Goal: Information Seeking & Learning: Understand process/instructions

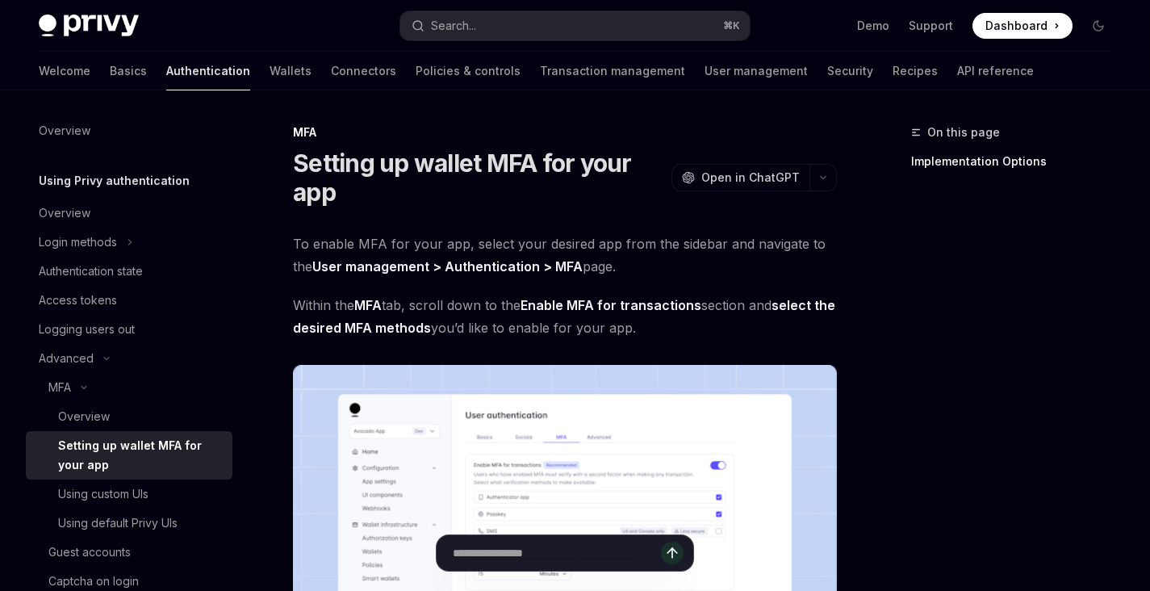
scroll to position [152, 0]
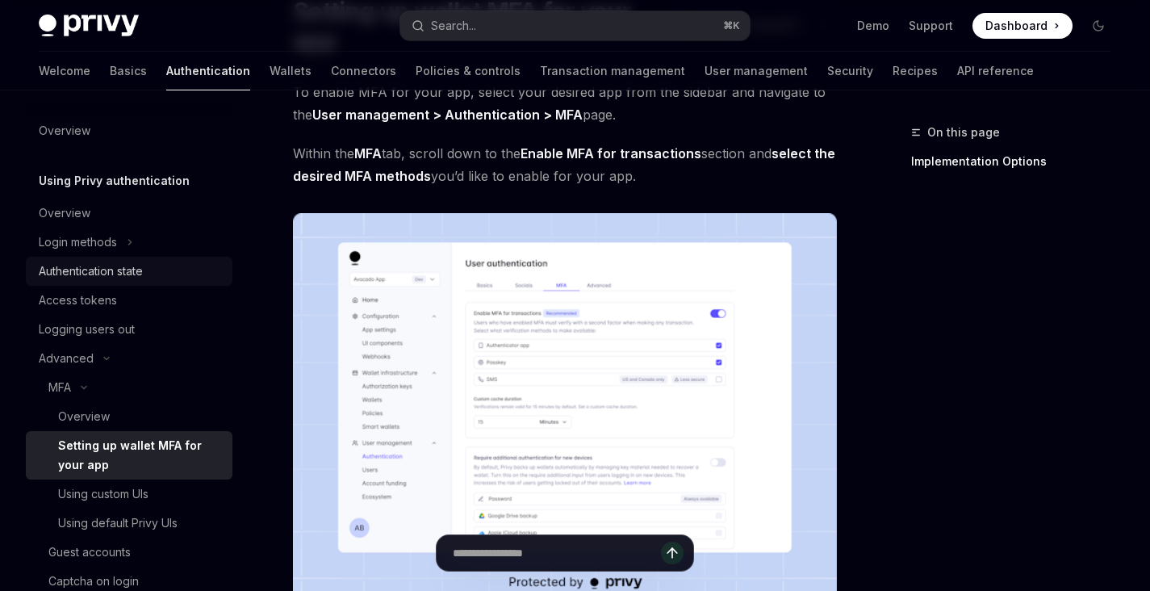
click at [138, 270] on div "Authentication state" at bounding box center [91, 271] width 104 height 19
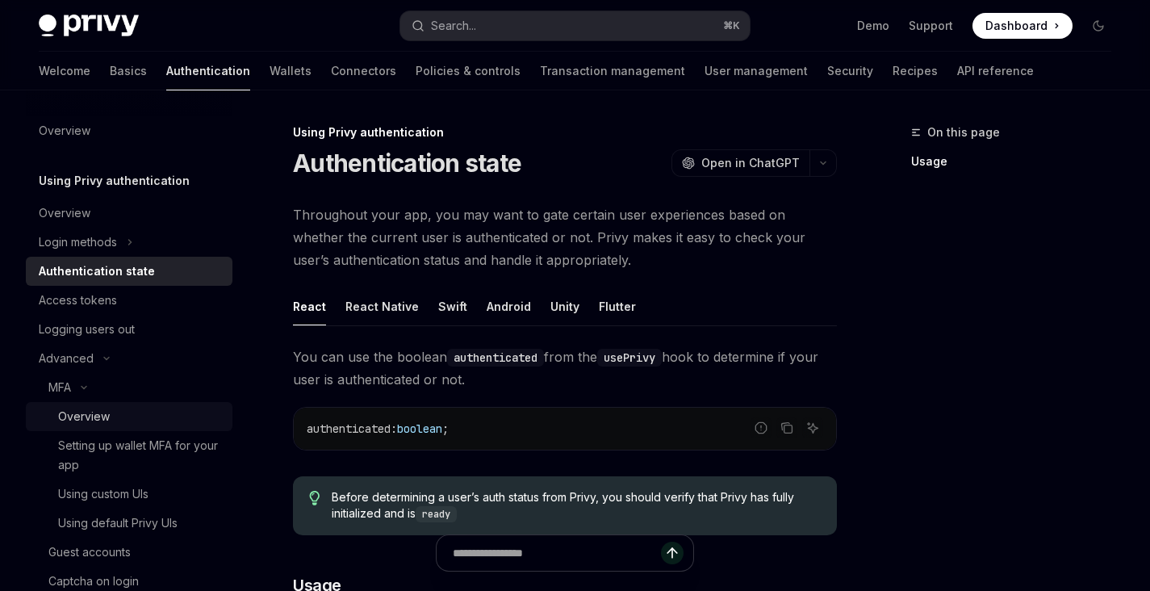
click at [124, 422] on div "Overview" at bounding box center [140, 416] width 165 height 19
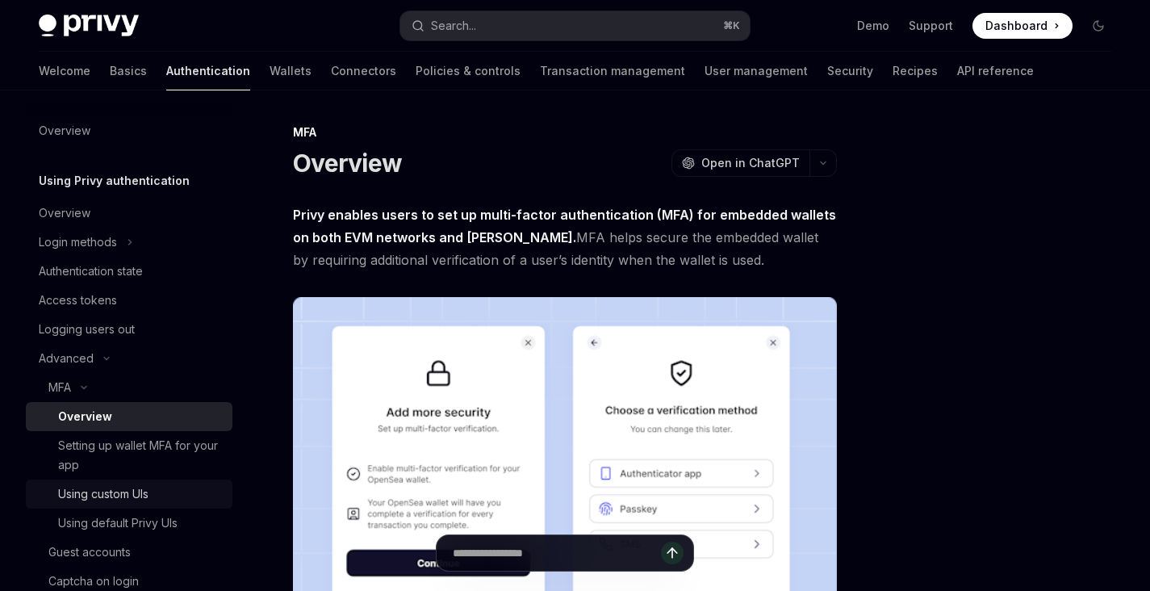
click at [141, 497] on div "Using custom UIs" at bounding box center [103, 493] width 90 height 19
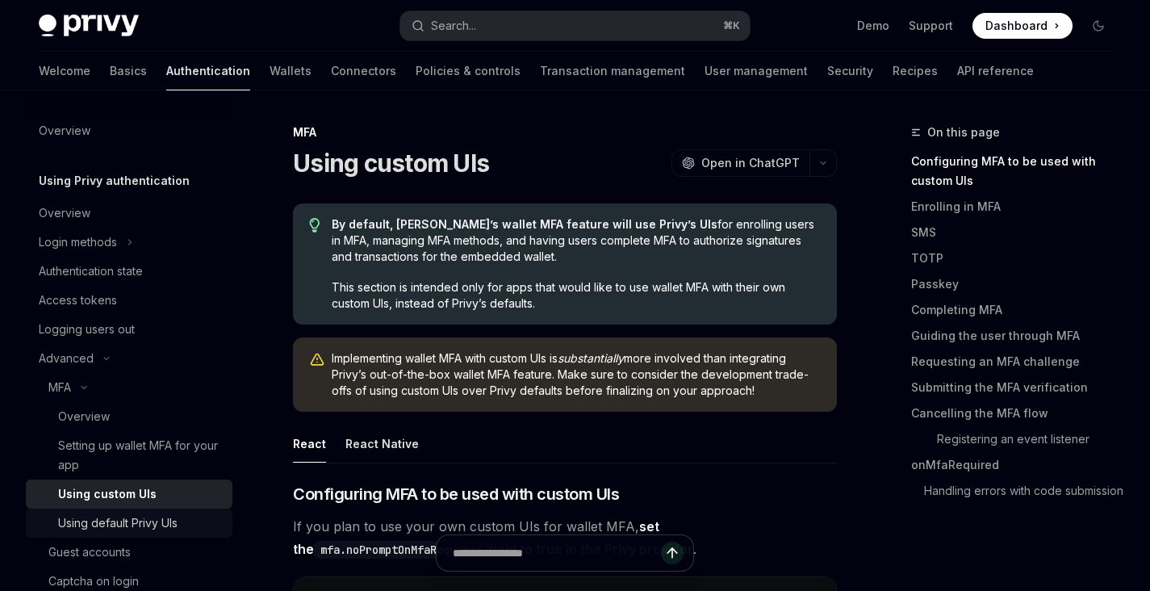
click at [149, 517] on div "Using default Privy UIs" at bounding box center [117, 522] width 119 height 19
type textarea "*"
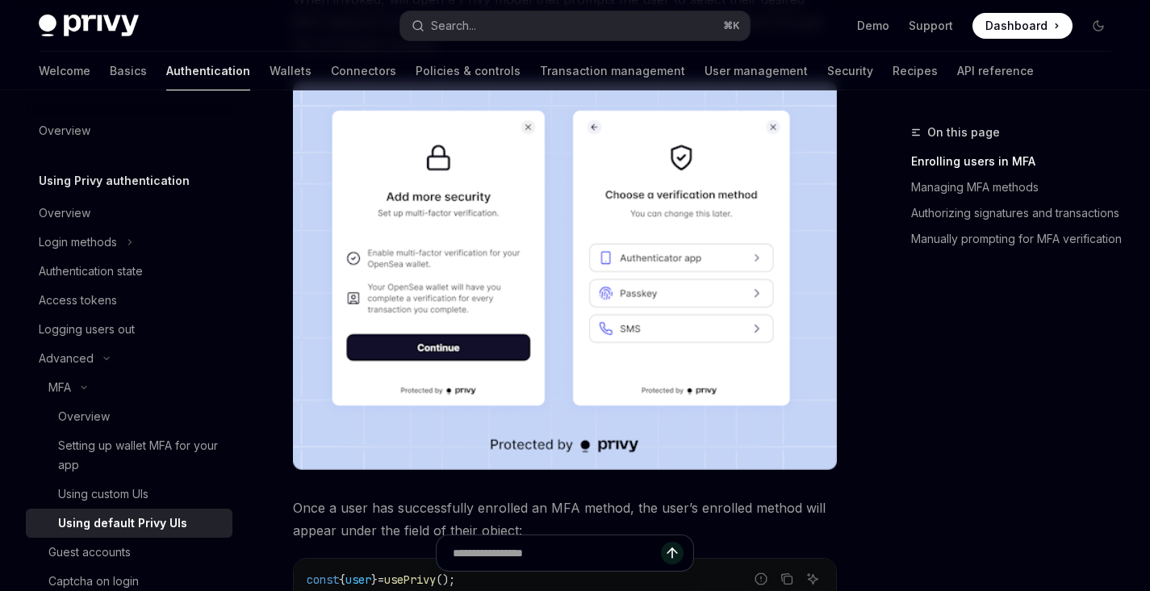
scroll to position [648, 0]
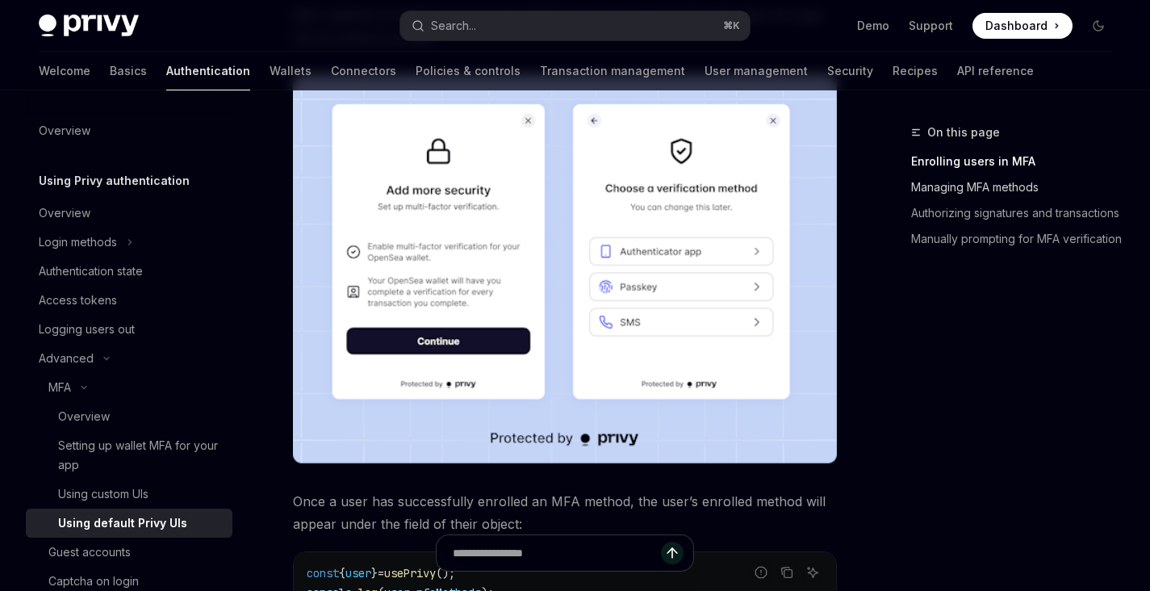
click at [938, 176] on link "Managing MFA methods" at bounding box center [1017, 187] width 213 height 26
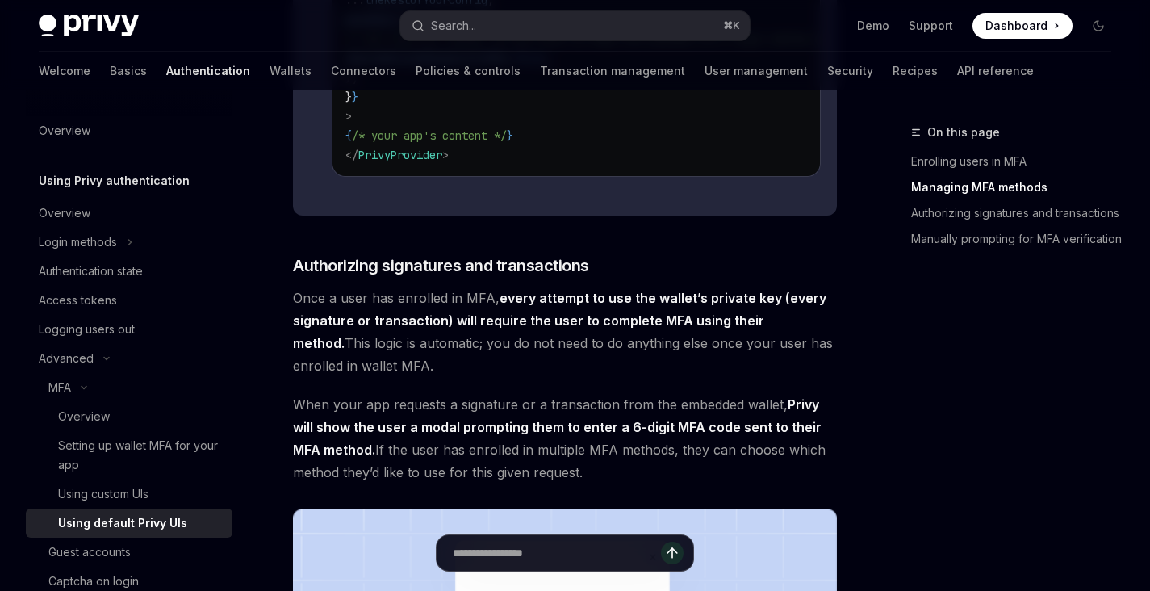
scroll to position [1812, 0]
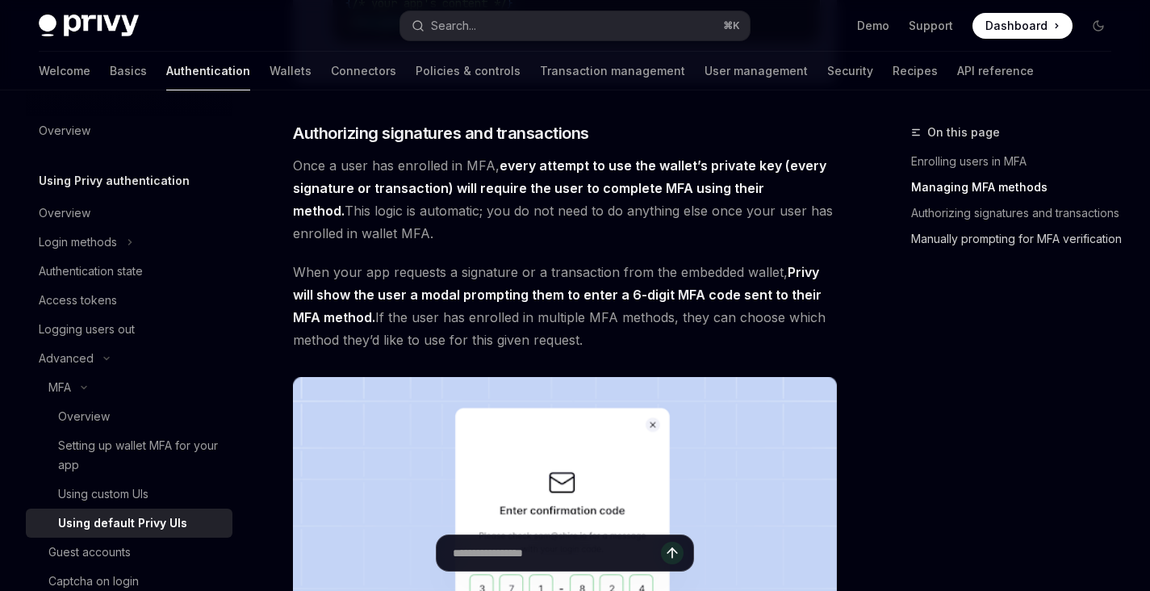
click at [1018, 231] on link "Manually prompting for MFA verification" at bounding box center [1017, 239] width 213 height 26
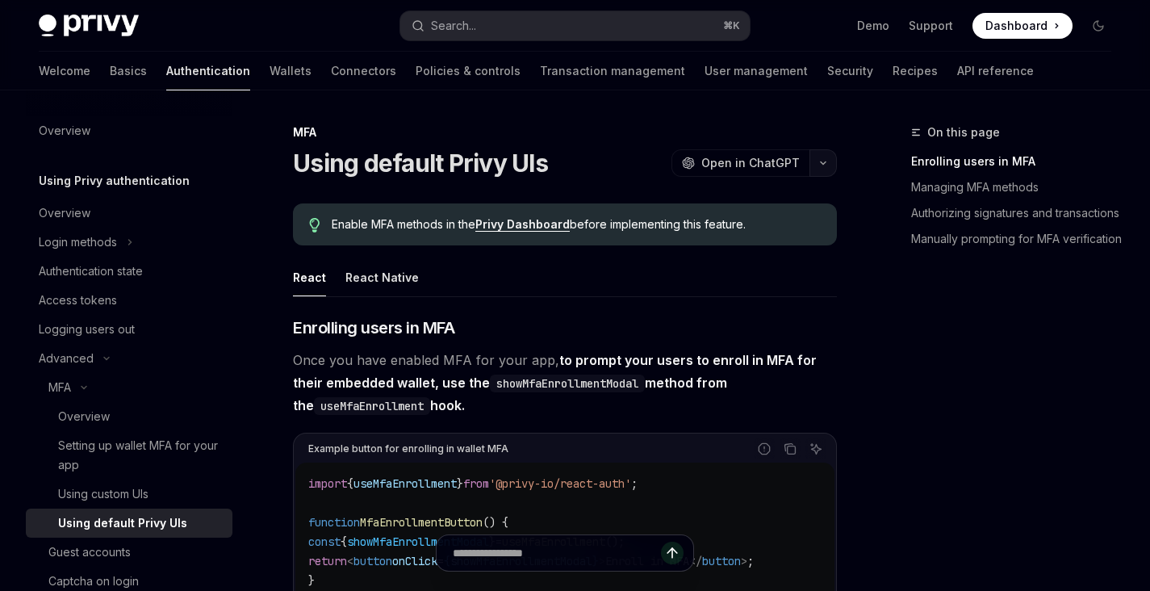
click at [820, 165] on icon "button" at bounding box center [823, 163] width 19 height 6
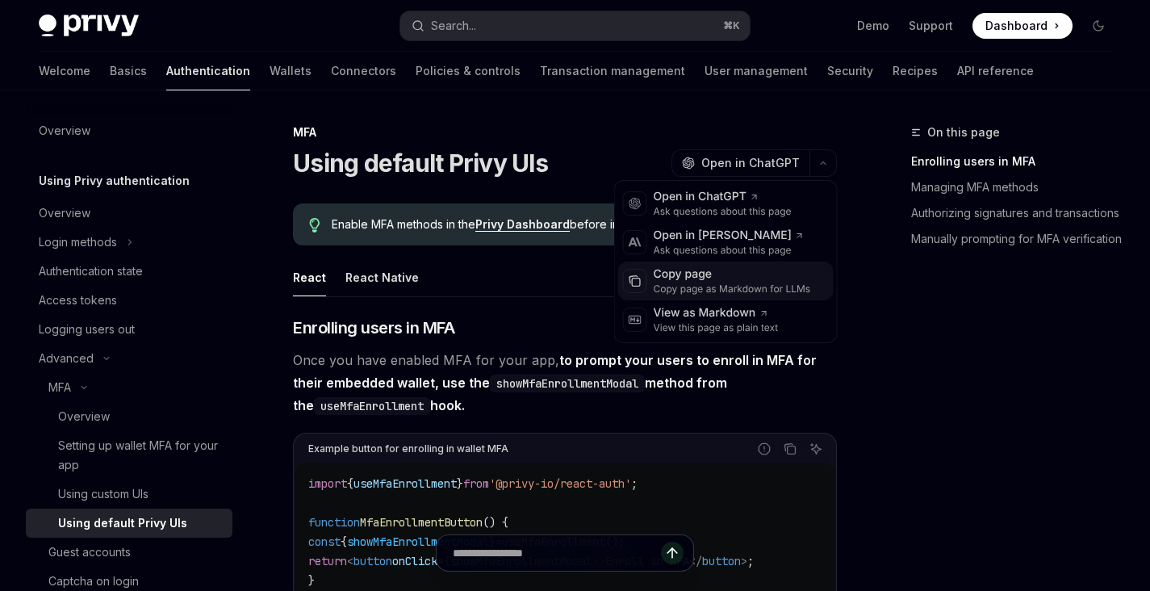
click at [748, 281] on div "Copy page" at bounding box center [732, 274] width 157 height 16
click at [821, 162] on icon "button" at bounding box center [823, 163] width 19 height 6
click at [687, 275] on div "Copy page" at bounding box center [732, 274] width 157 height 16
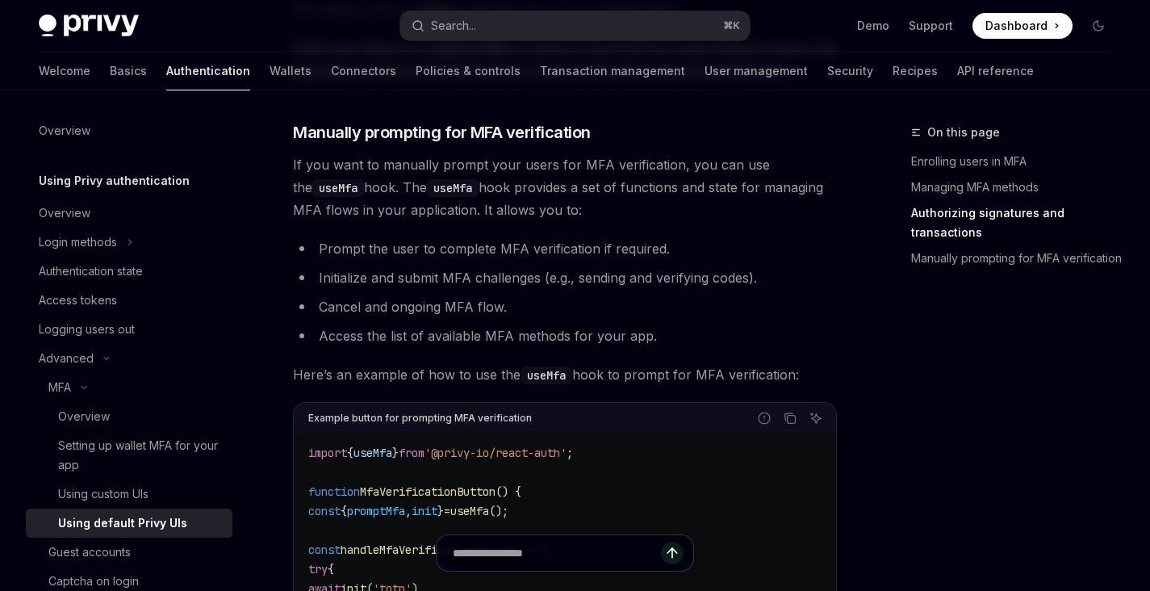
scroll to position [3045, 0]
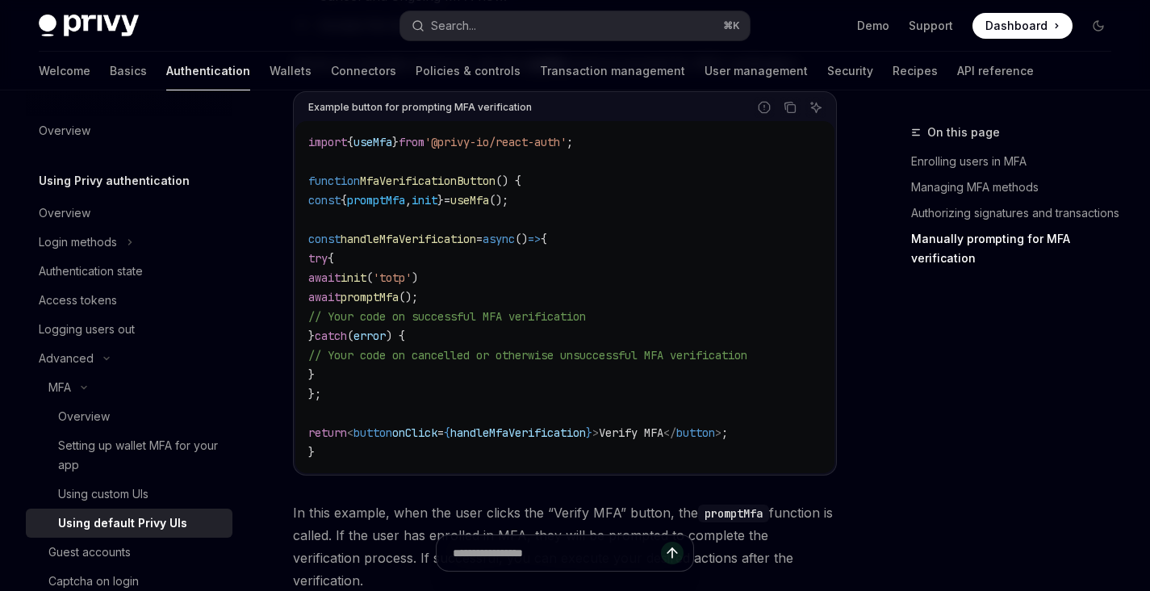
click at [366, 285] on span "init" at bounding box center [354, 277] width 26 height 15
copy span "init"
click at [496, 226] on code "import { useMfa } from '@privy-io/react-auth' ; function MfaVerificationButton …" at bounding box center [564, 296] width 513 height 329
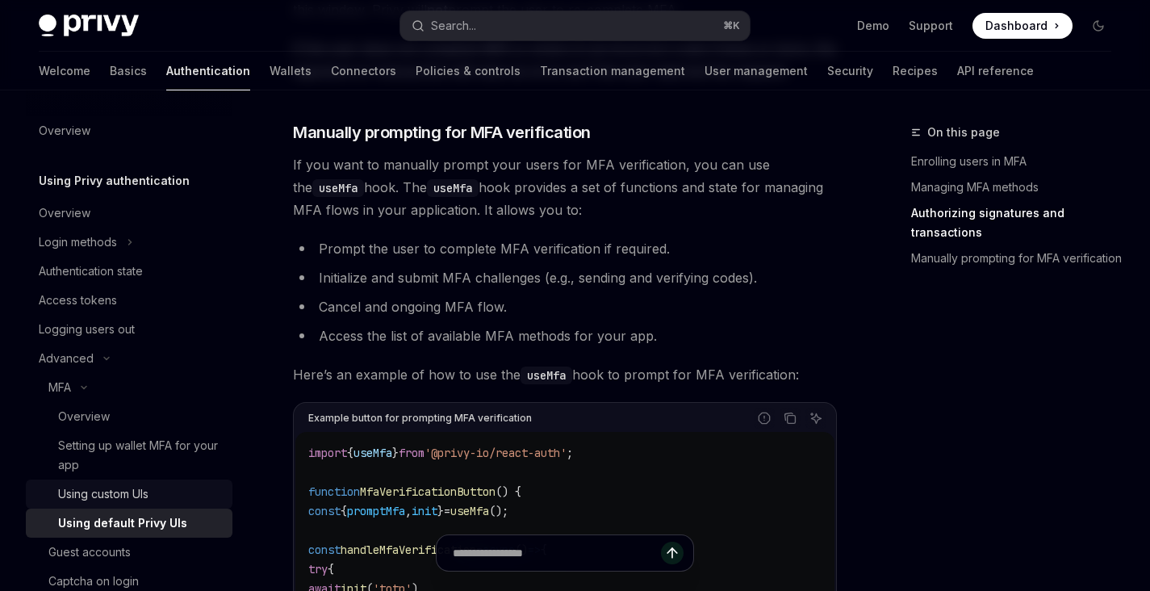
click at [128, 492] on div "Using custom UIs" at bounding box center [103, 493] width 90 height 19
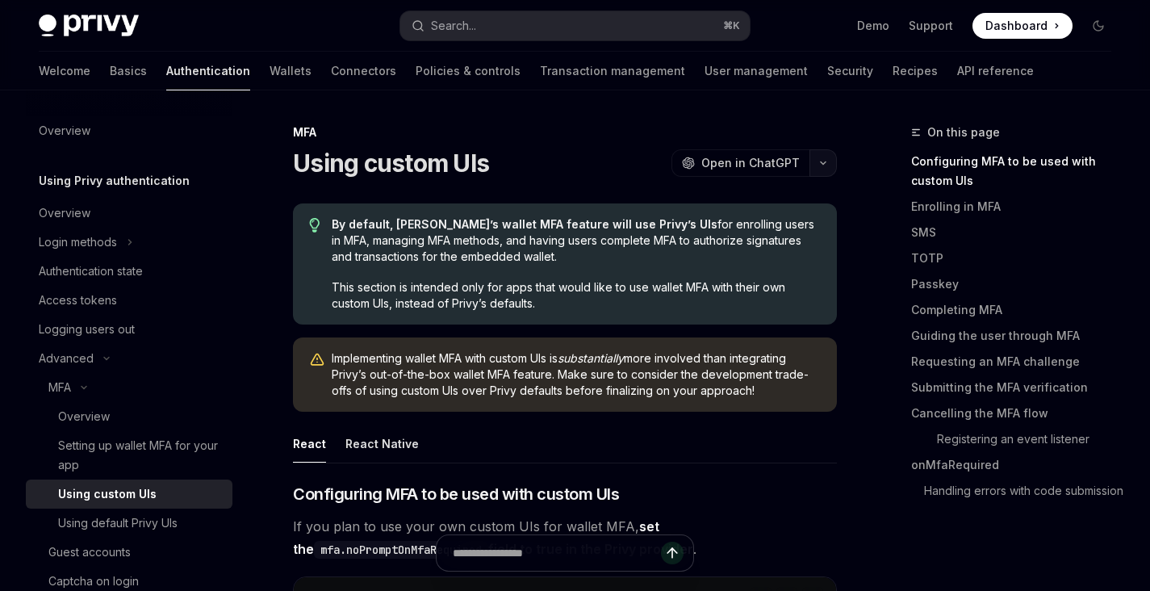
click at [828, 164] on button "button" at bounding box center [823, 162] width 27 height 27
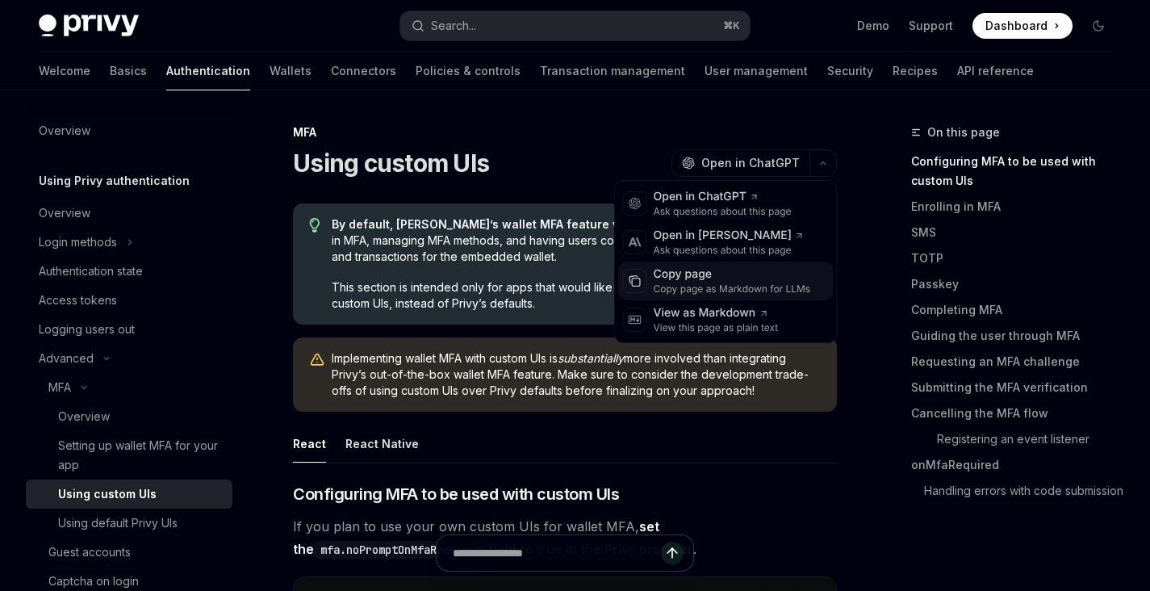
click at [713, 287] on div "Copy page as Markdown for LLMs" at bounding box center [732, 289] width 157 height 13
click at [822, 162] on icon "button" at bounding box center [823, 163] width 5 height 2
click at [731, 277] on div "Copy page" at bounding box center [732, 274] width 157 height 16
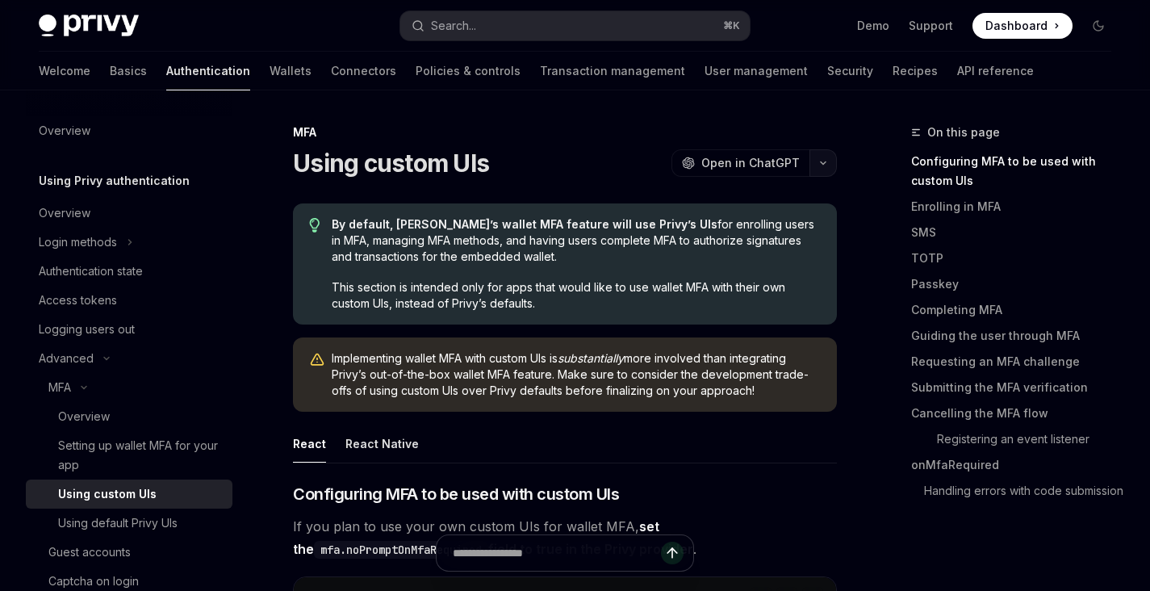
click at [829, 163] on button "button" at bounding box center [823, 162] width 27 height 27
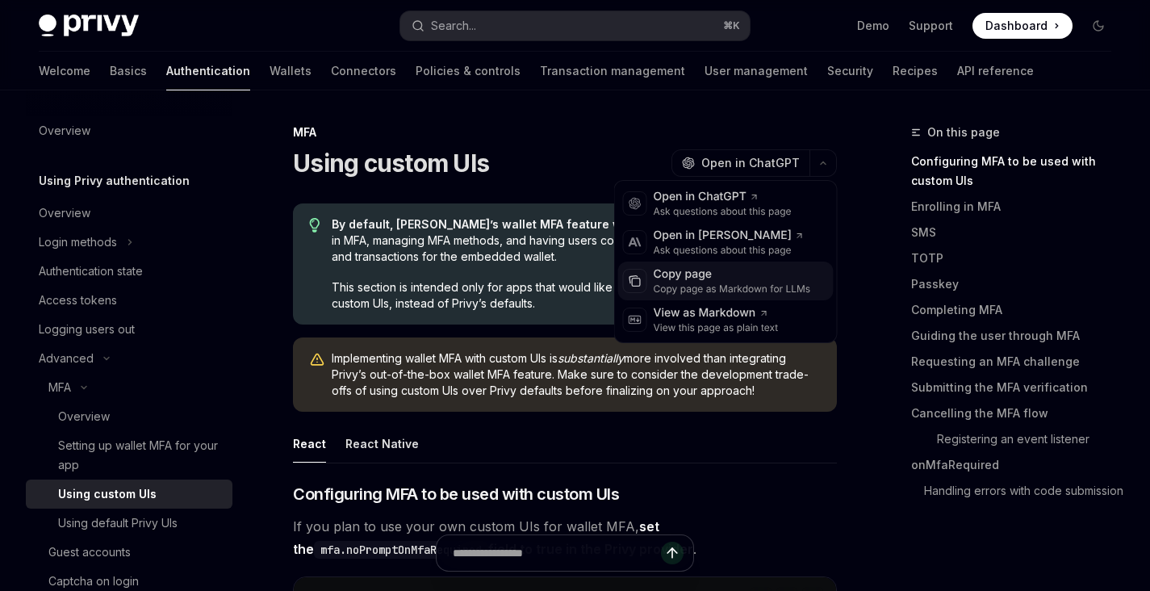
click at [668, 283] on div "Copy page as Markdown for LLMs" at bounding box center [732, 289] width 157 height 13
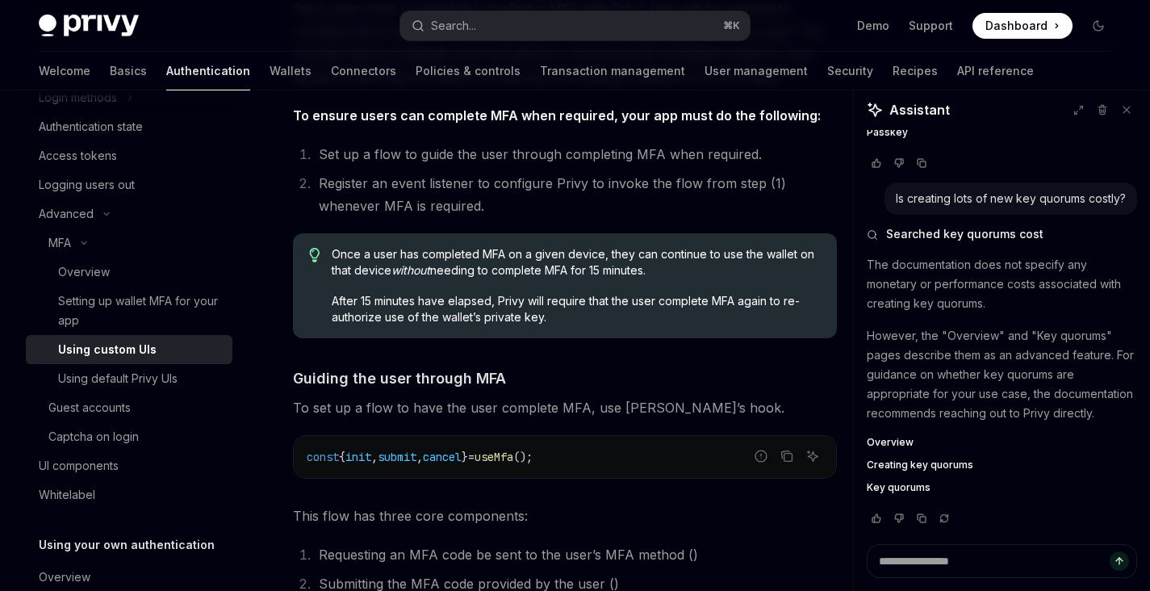
scroll to position [4647, 0]
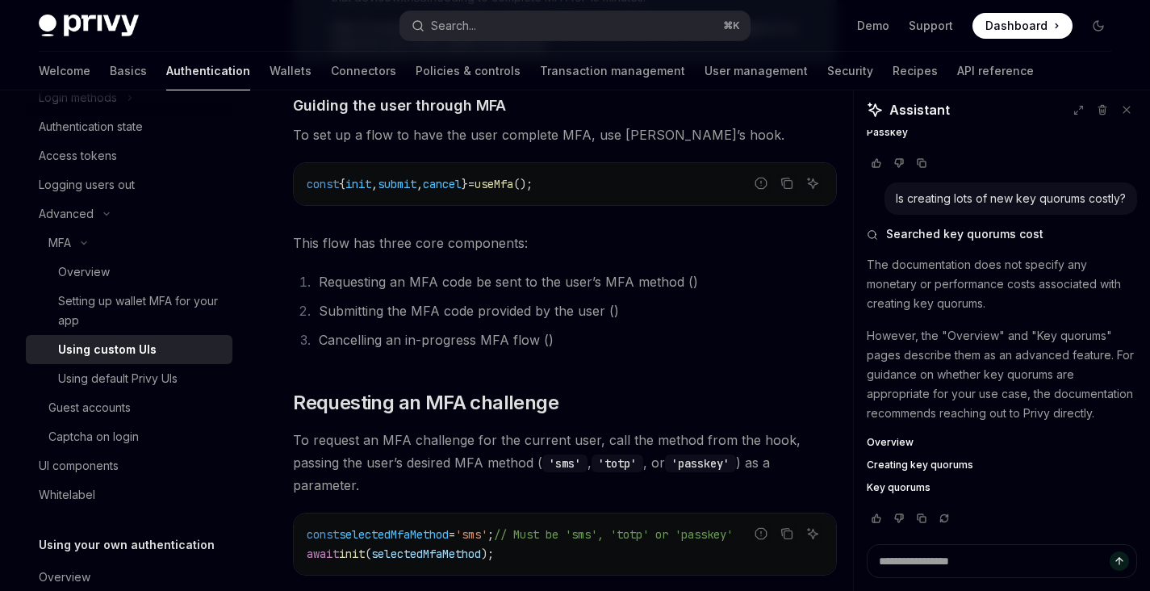
scroll to position [4764, 0]
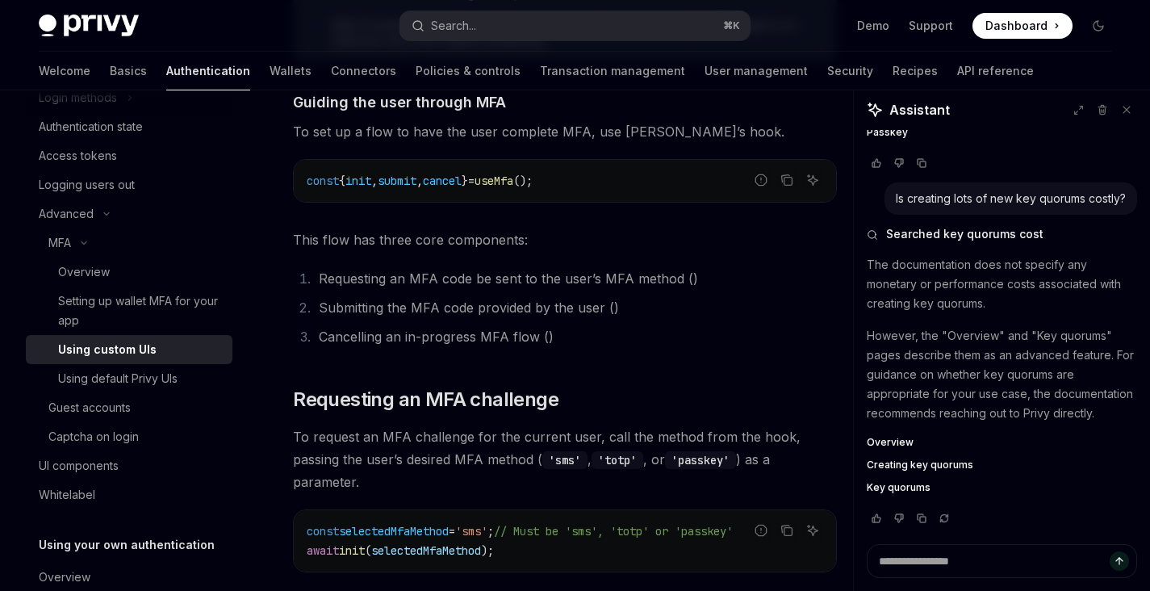
click at [513, 178] on span "useMfa" at bounding box center [494, 181] width 39 height 15
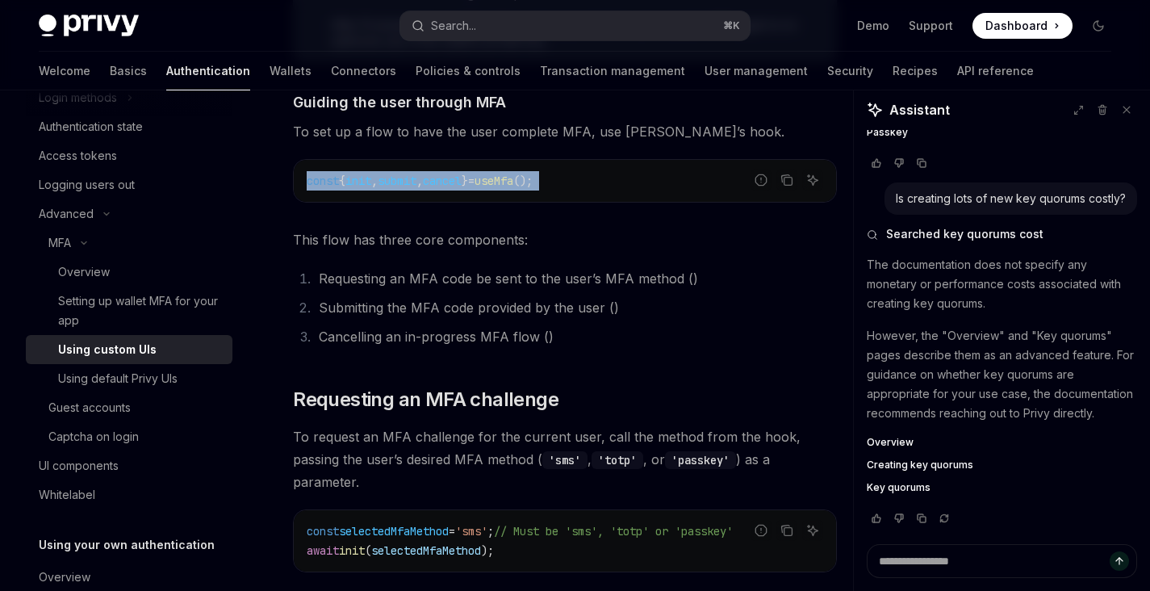
click at [513, 178] on span "useMfa" at bounding box center [494, 181] width 39 height 15
copy code "const { init , submit , cancel } = useMfa ();"
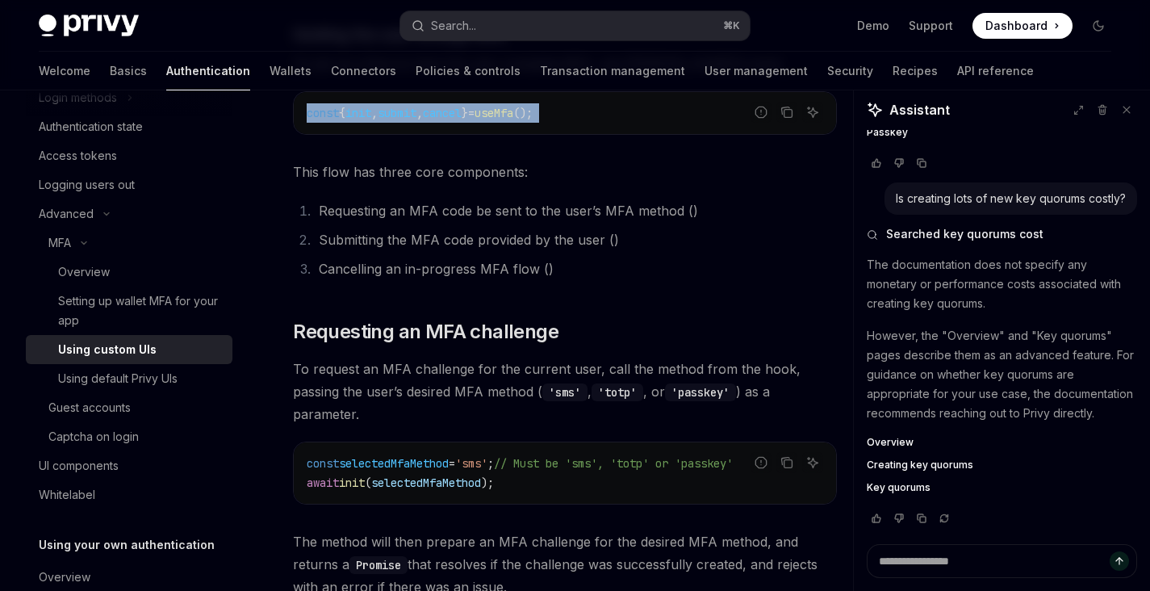
scroll to position [4987, 0]
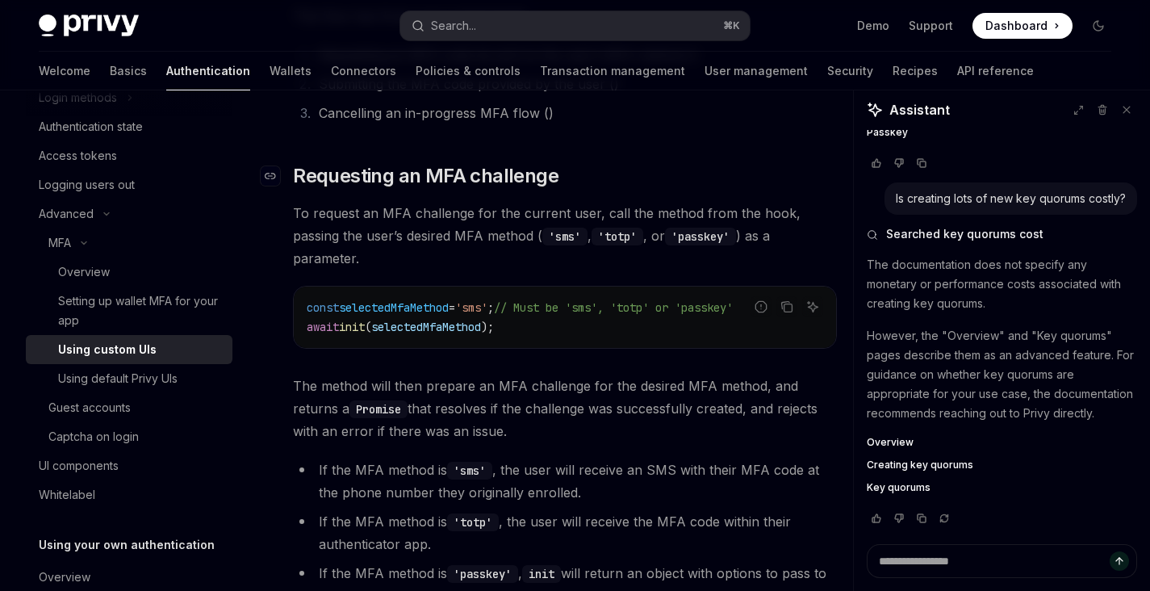
click at [517, 163] on span "Requesting an MFA challenge" at bounding box center [426, 176] width 266 height 26
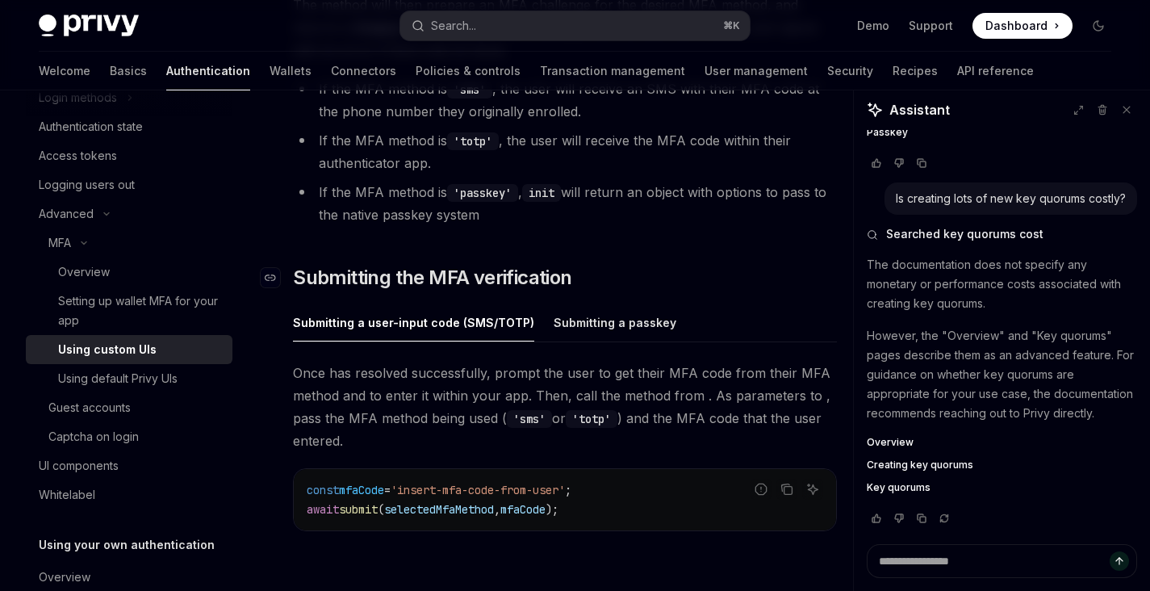
scroll to position [5370, 0]
click at [584, 302] on div "Submitting a passkey" at bounding box center [615, 321] width 123 height 38
type textarea "*"
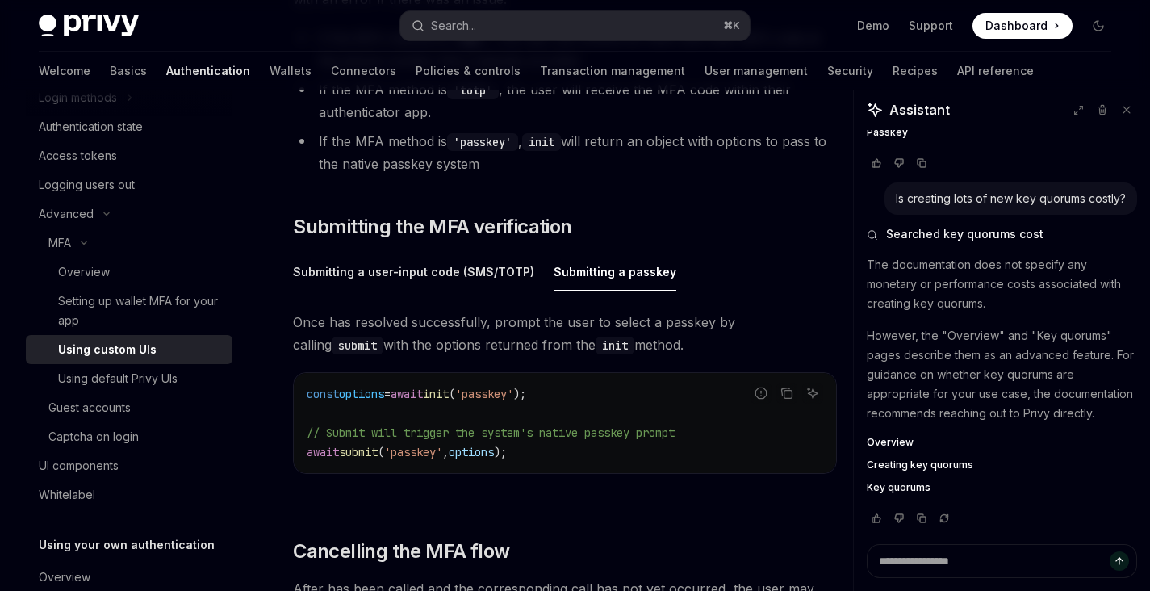
scroll to position [5445, 0]
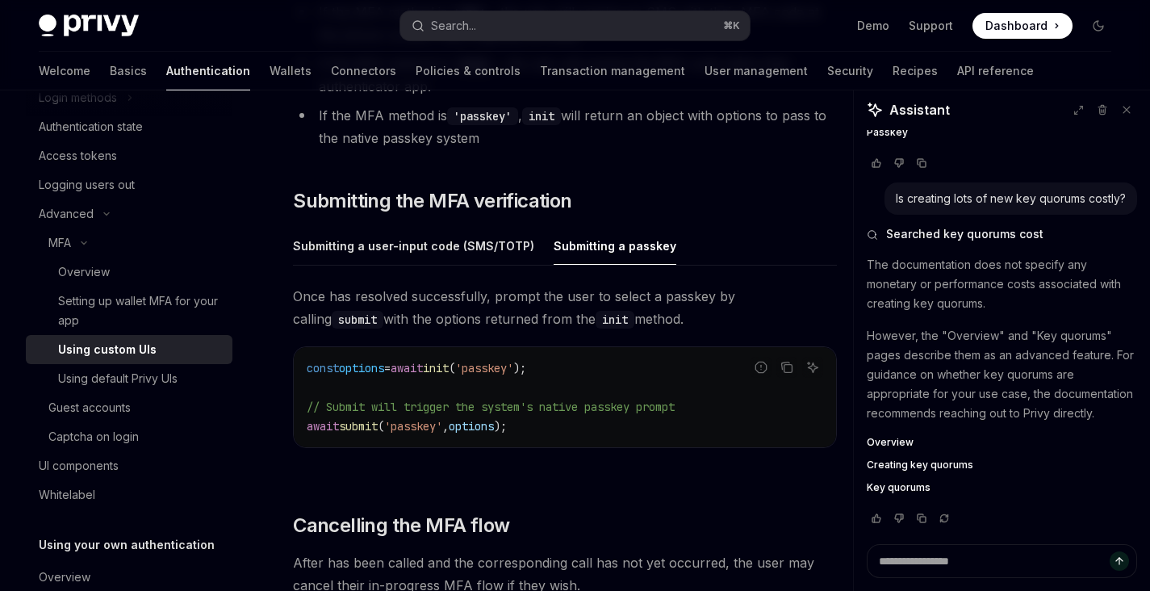
click at [494, 419] on span "options" at bounding box center [471, 426] width 45 height 15
copy code "await submit ( 'passkey' , options );"
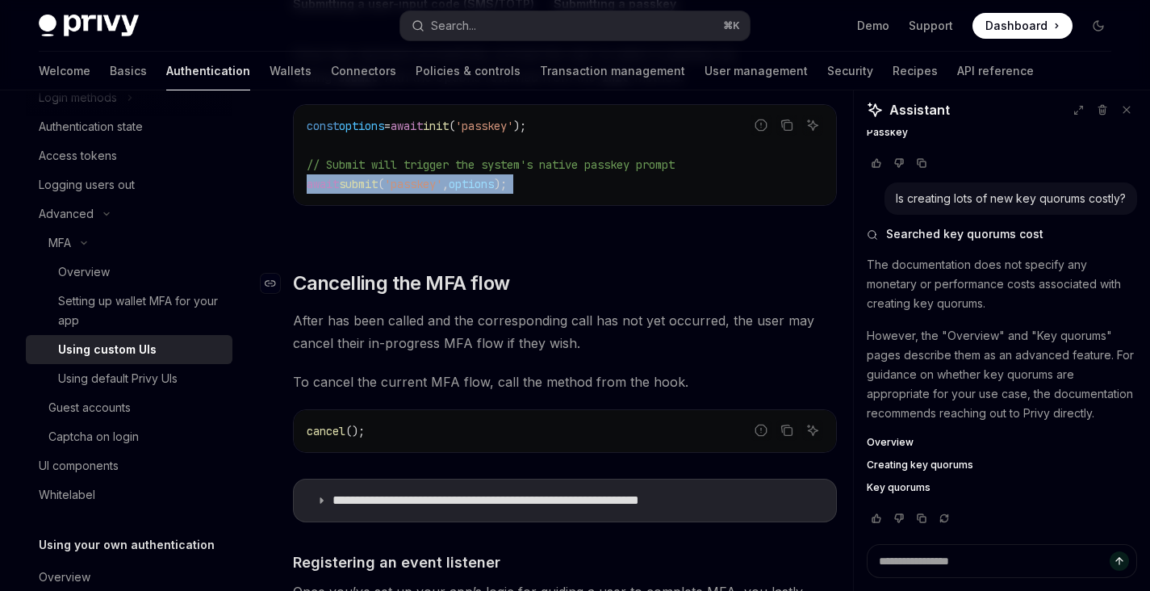
scroll to position [5726, 0]
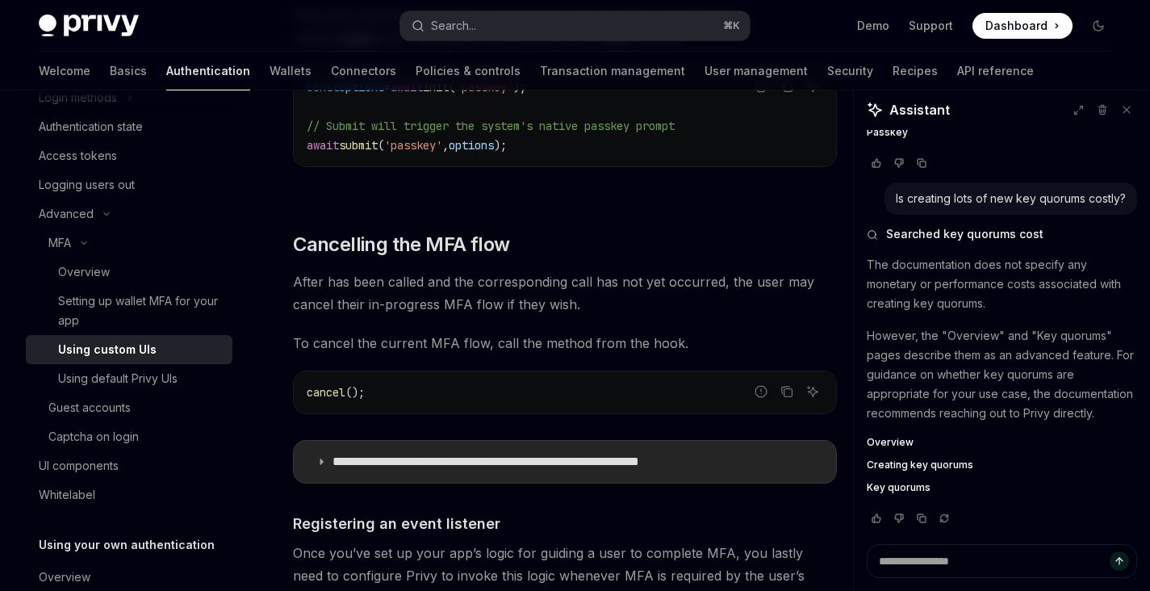
click at [384, 441] on summary "**********" at bounding box center [565, 462] width 542 height 42
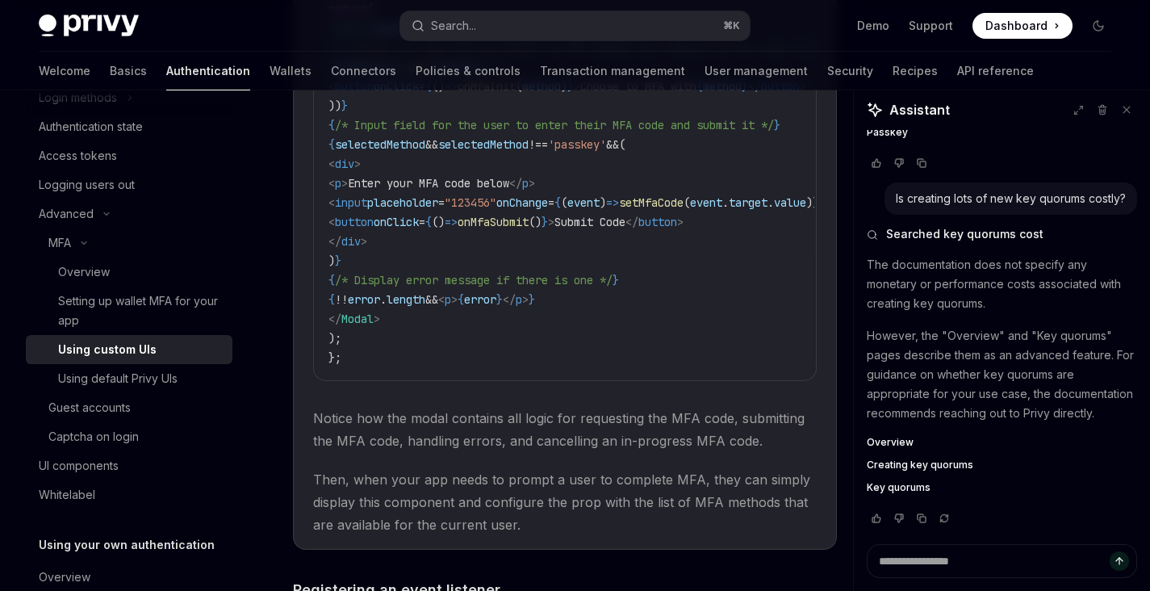
scroll to position [7641, 0]
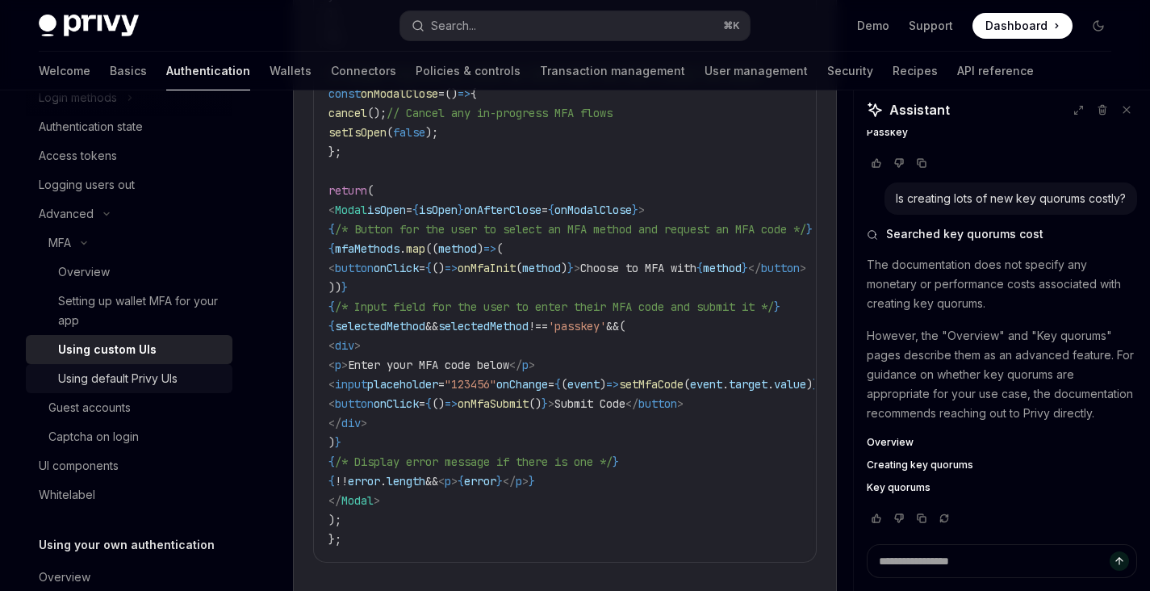
click at [141, 375] on div "Using default Privy UIs" at bounding box center [117, 378] width 119 height 19
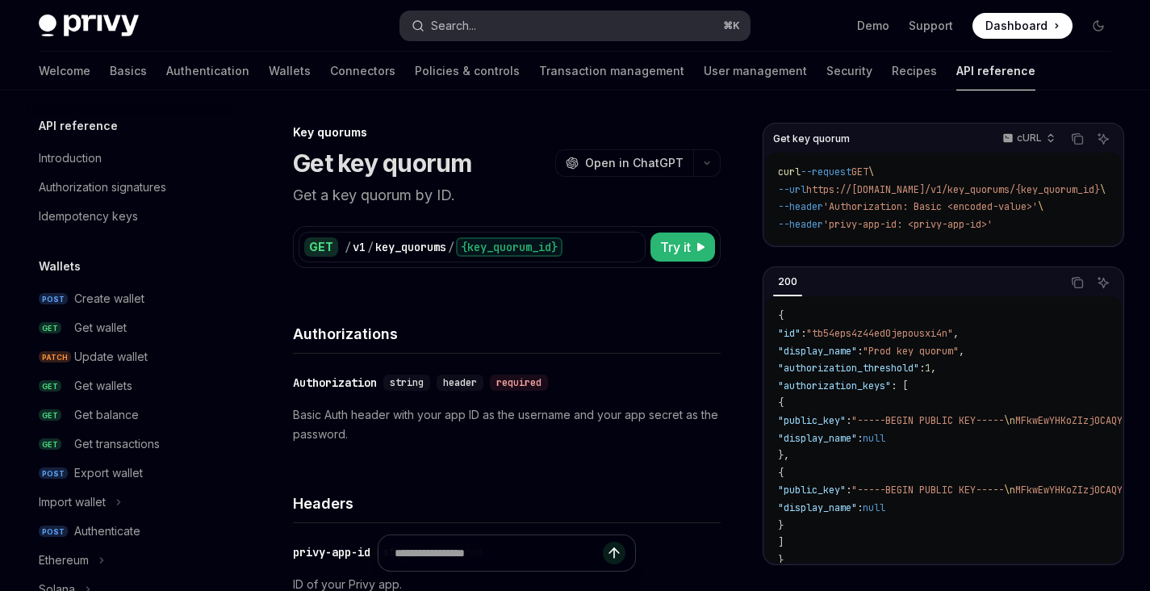
scroll to position [901, 0]
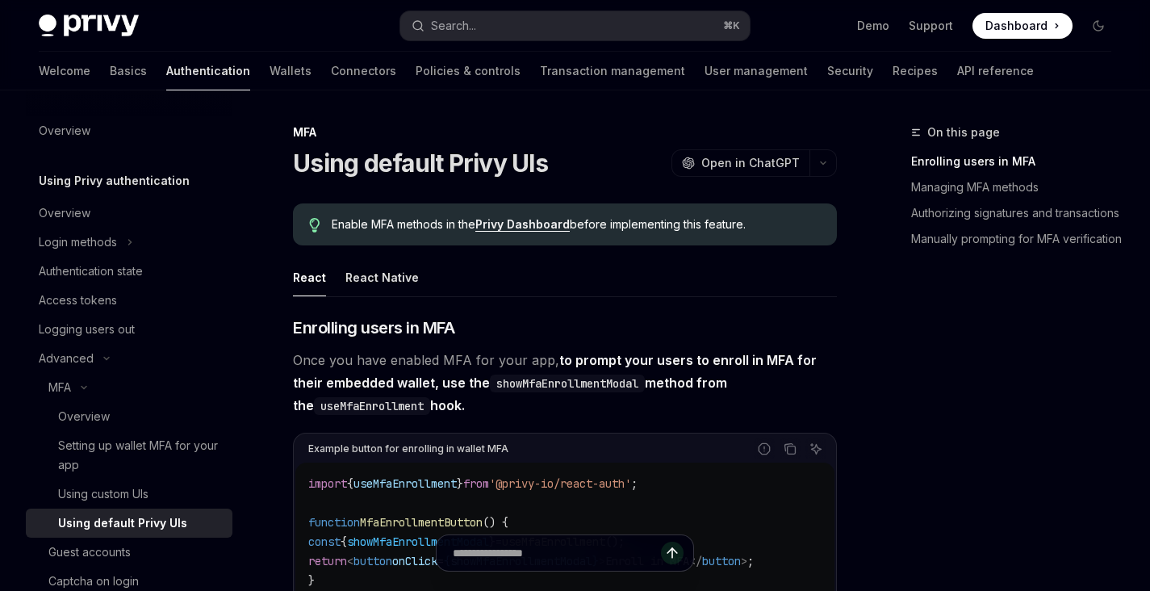
scroll to position [364, 0]
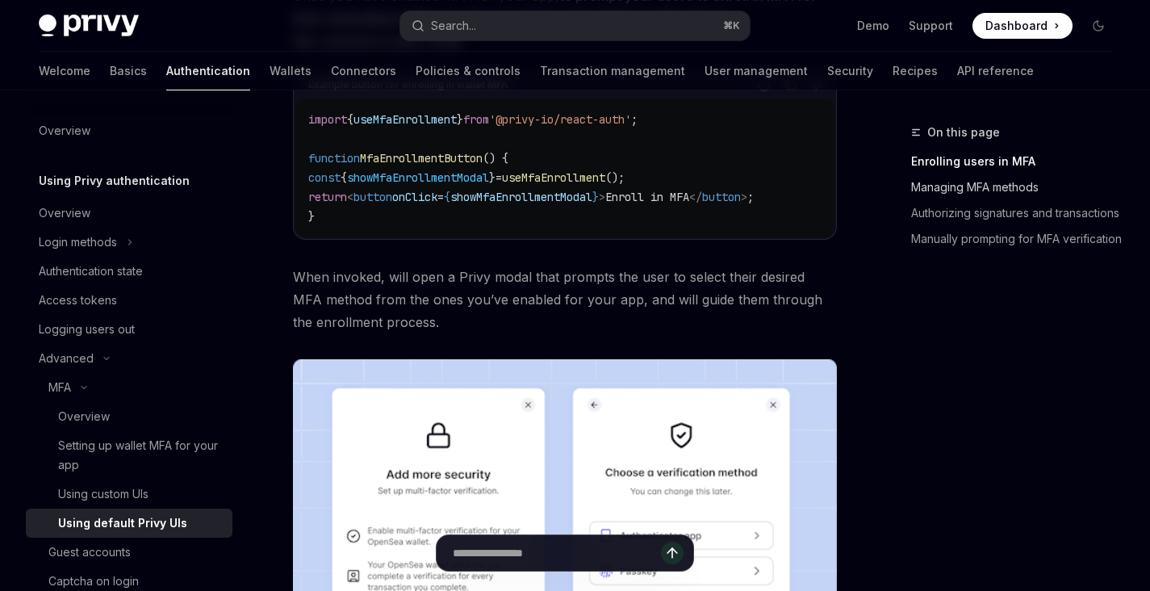
click at [988, 192] on link "Managing MFA methods" at bounding box center [1017, 187] width 213 height 26
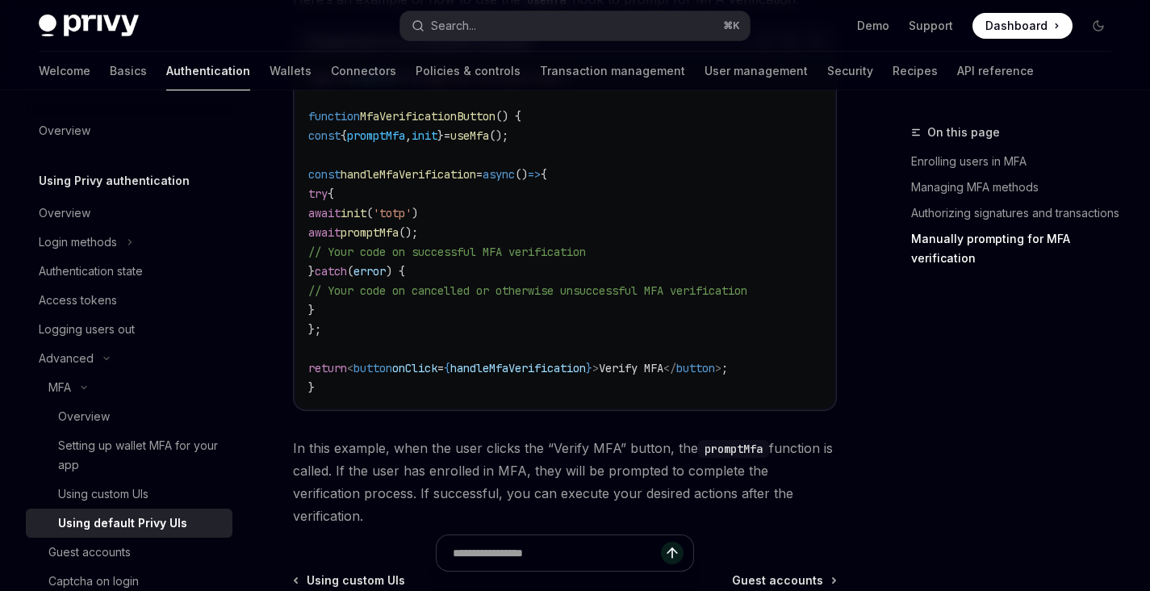
scroll to position [3118, 0]
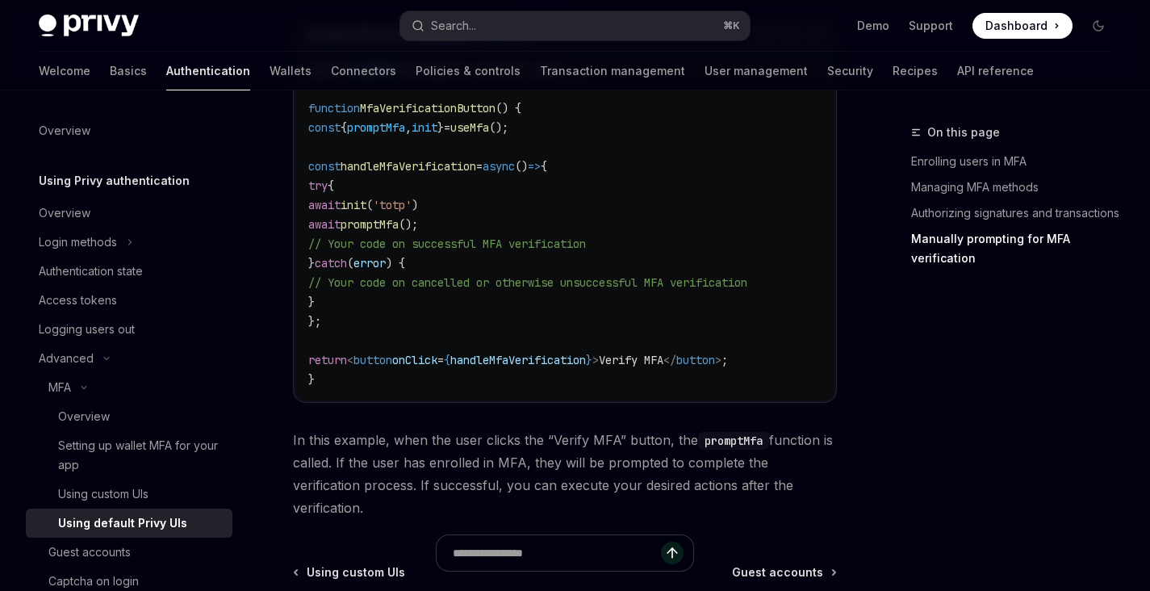
click at [480, 239] on code "import { useMfa } from '@privy-io/react-auth' ; function MfaVerificationButton …" at bounding box center [564, 224] width 513 height 329
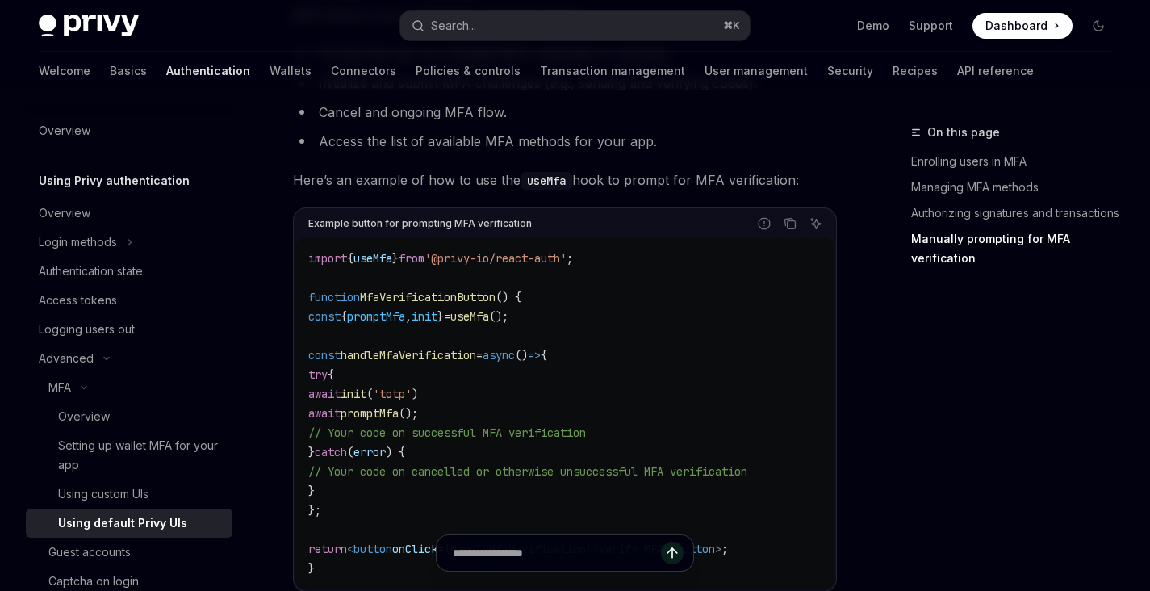
scroll to position [3018, 0]
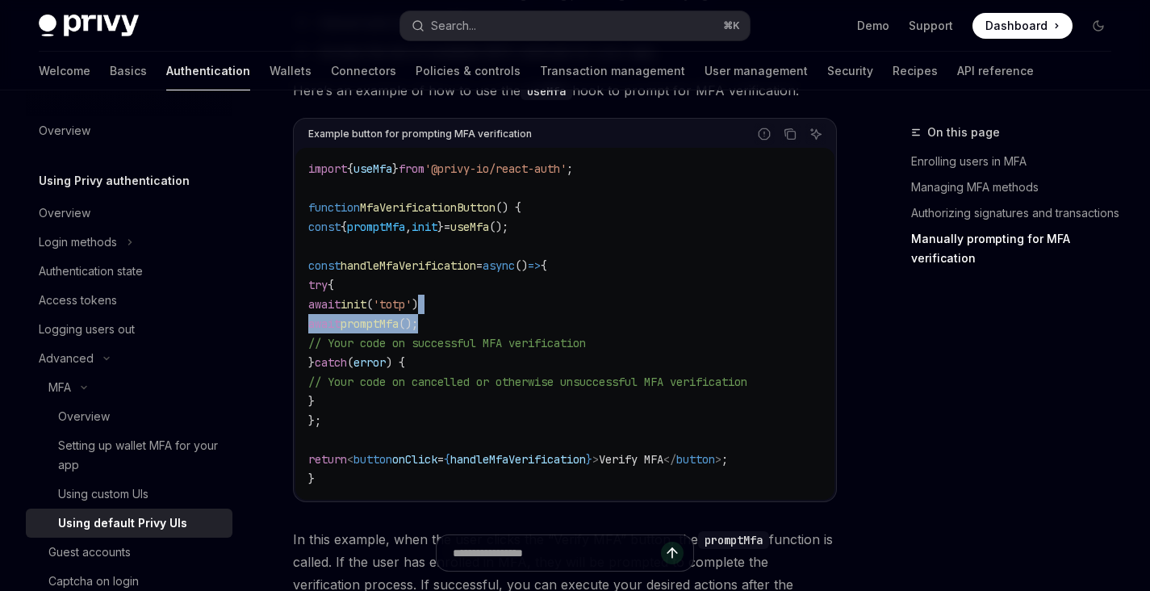
drag, startPoint x: 484, startPoint y: 337, endPoint x: 484, endPoint y: 322, distance: 14.5
click at [484, 322] on code "import { useMfa } from '@privy-io/react-auth' ; function MfaVerificationButton …" at bounding box center [564, 323] width 513 height 329
copy code "await promptMfa ();"
click at [405, 234] on span "promptMfa" at bounding box center [376, 227] width 58 height 15
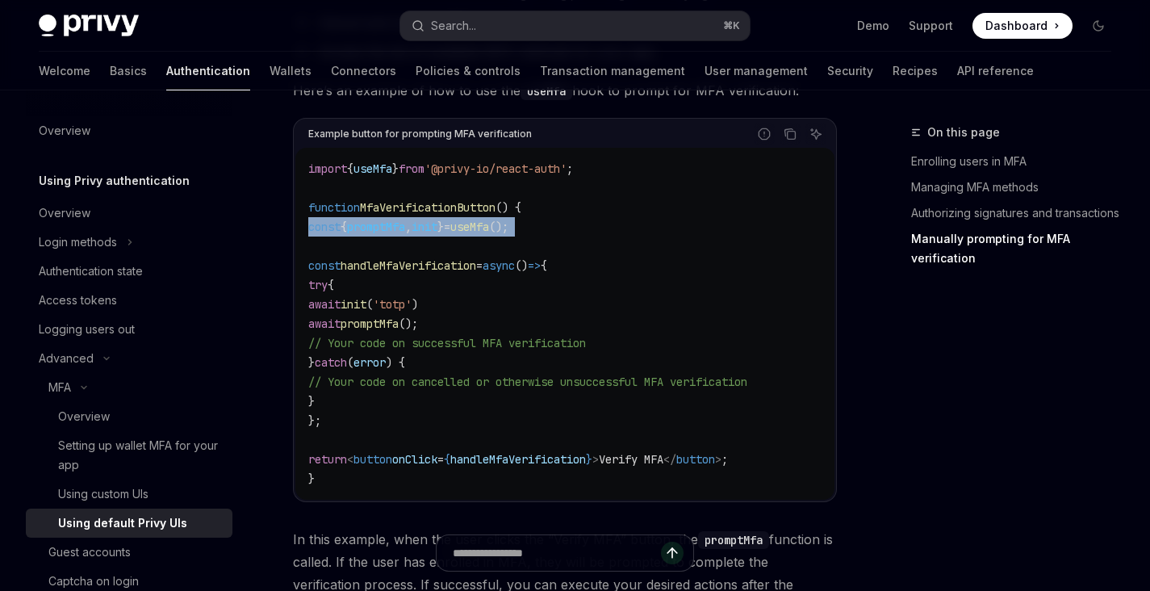
click at [405, 234] on span "promptMfa" at bounding box center [376, 227] width 58 height 15
copy code "const { promptMfa , init } = useMfa ();"
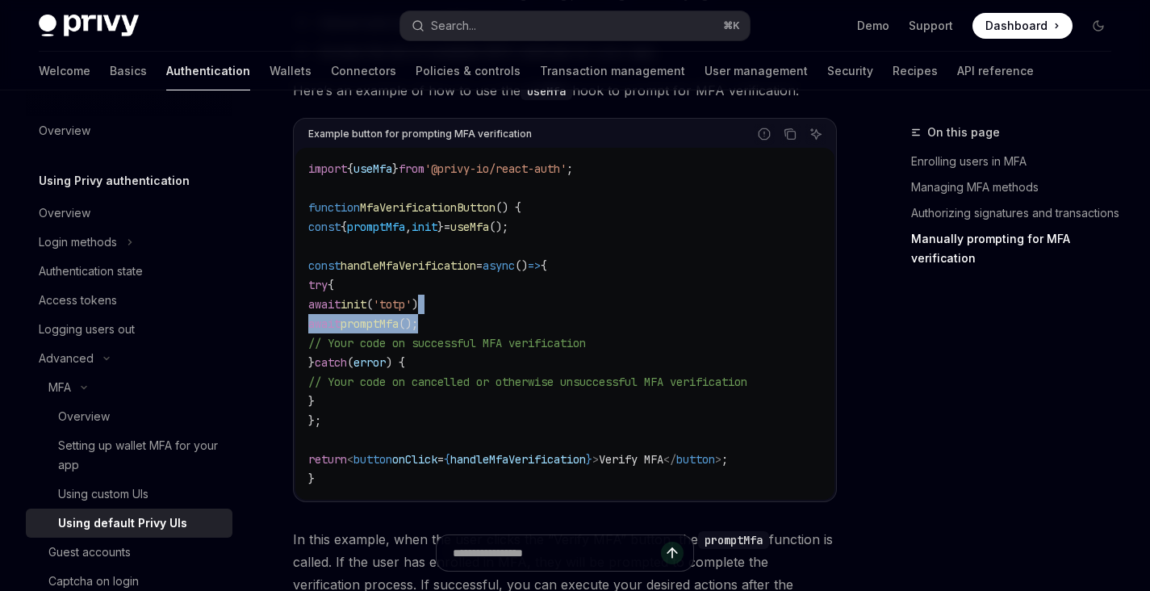
drag, startPoint x: 477, startPoint y: 333, endPoint x: 477, endPoint y: 323, distance: 10.5
click at [477, 323] on code "import { useMfa } from '@privy-io/react-auth' ; function MfaVerificationButton …" at bounding box center [564, 323] width 513 height 329
copy code "await promptMfa ();"
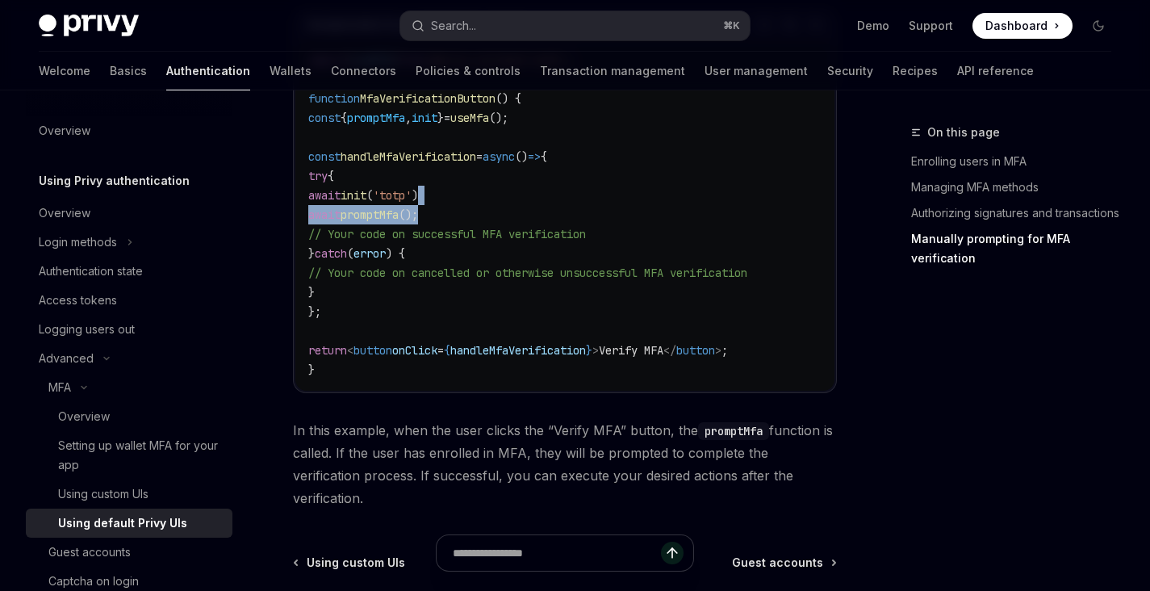
scroll to position [3133, 0]
